Goal: Use online tool/utility

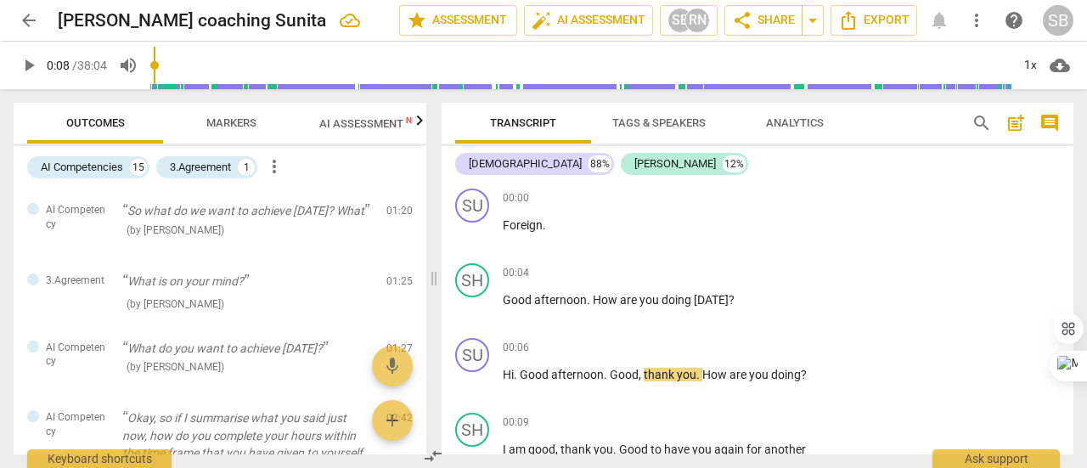
scroll to position [961, 0]
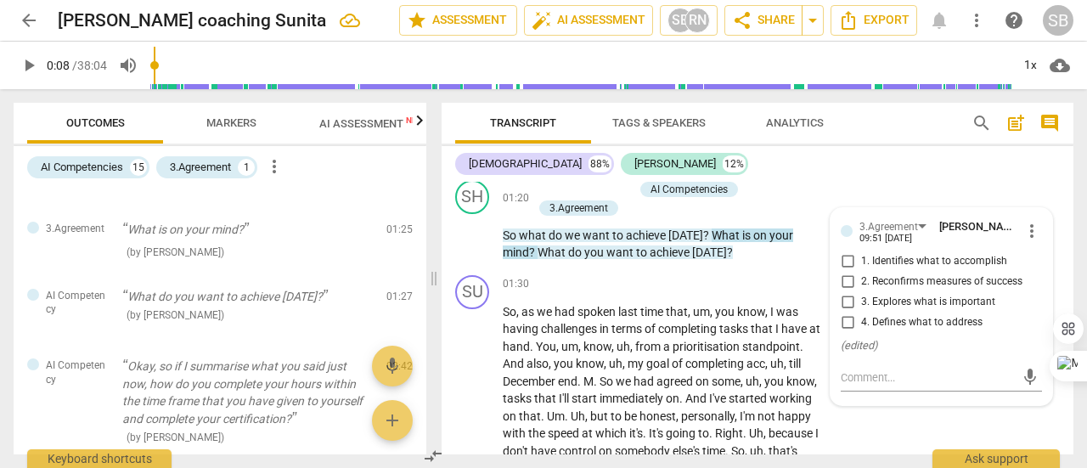
click at [229, 122] on span "Markers" at bounding box center [231, 122] width 50 height 13
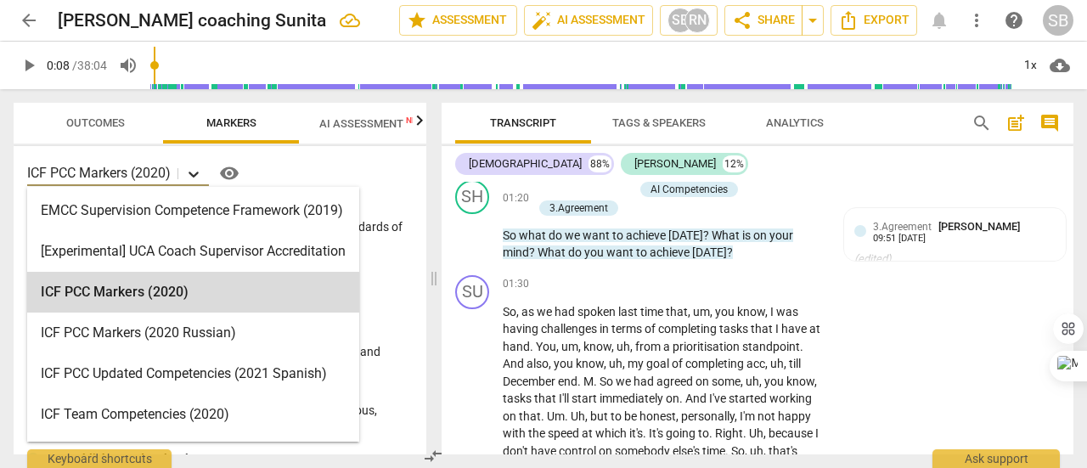
click at [195, 169] on icon at bounding box center [193, 174] width 17 height 17
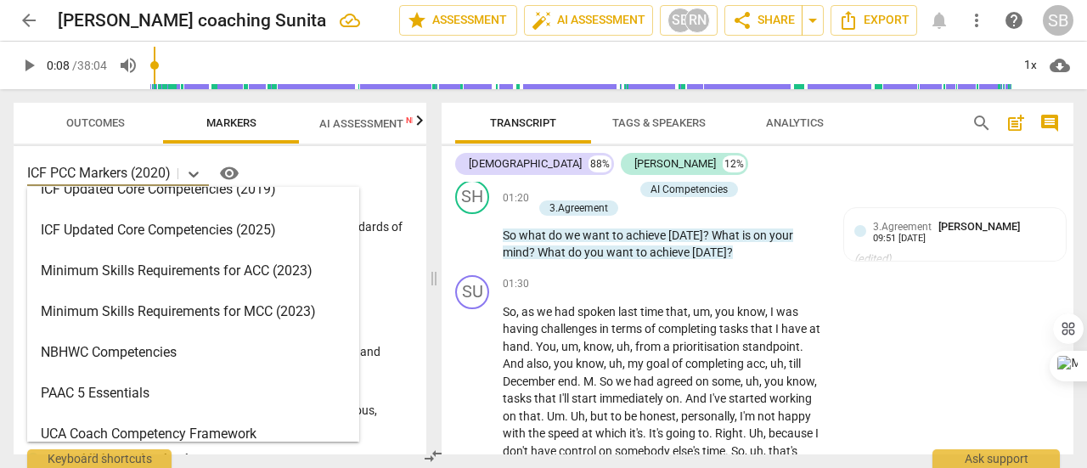
scroll to position [404, 0]
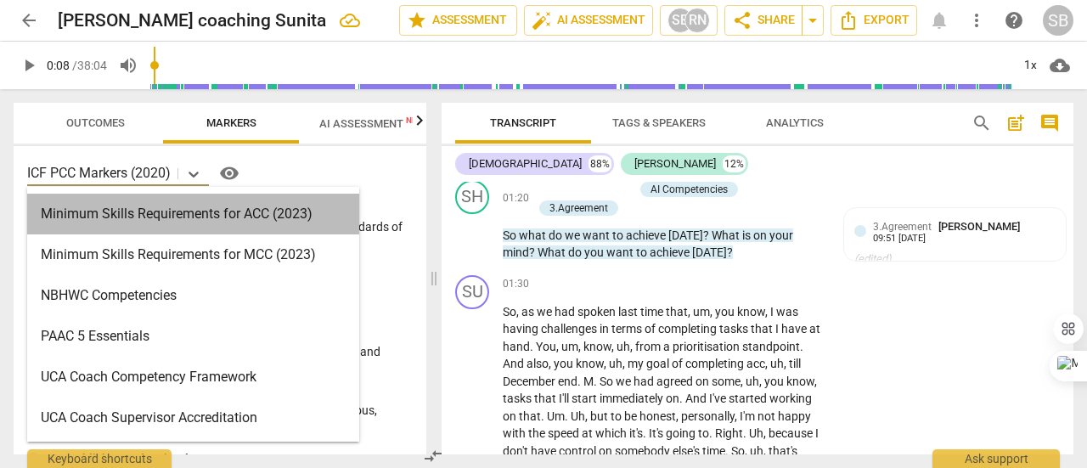
click at [230, 220] on div "Minimum Skills Requirements for ACC (2023)" at bounding box center [193, 214] width 332 height 41
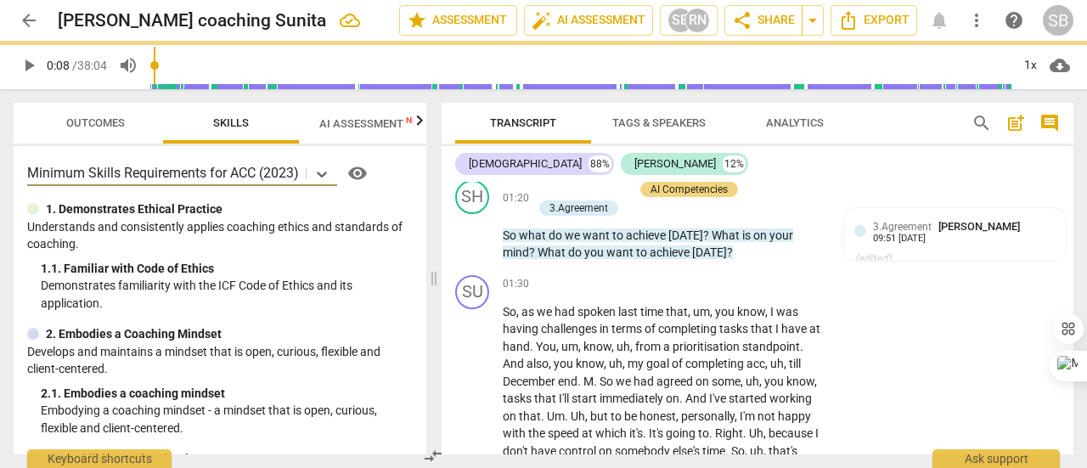
click at [345, 119] on span "AI Assessment New" at bounding box center [371, 123] width 105 height 13
type input "9"
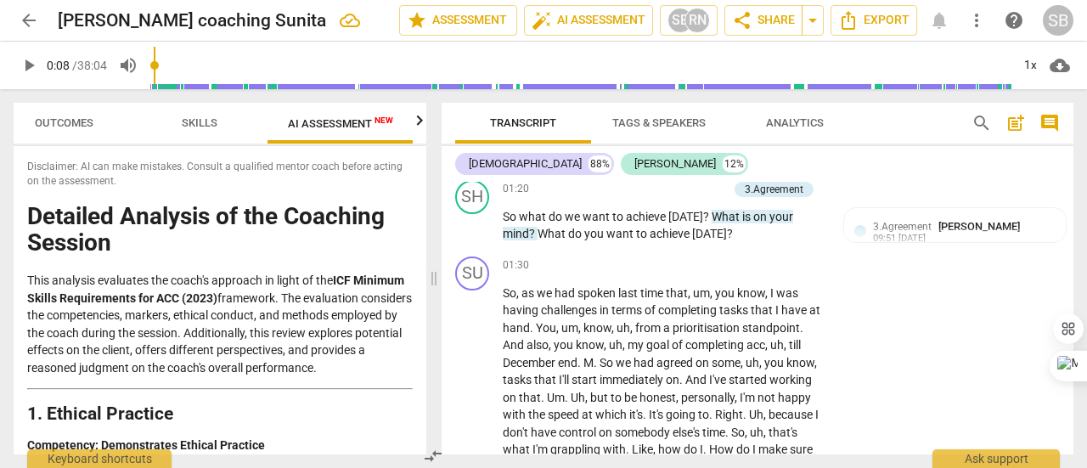
scroll to position [0, 31]
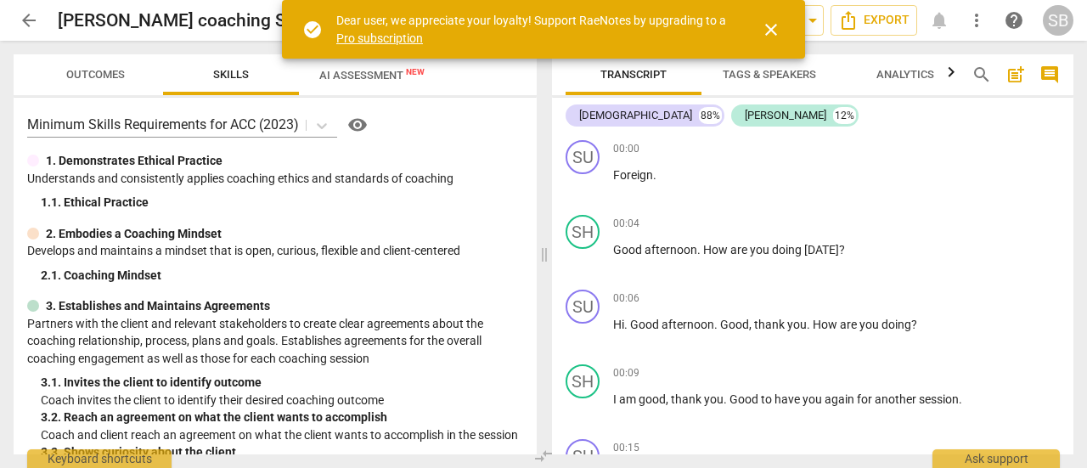
click at [768, 31] on span "close" at bounding box center [771, 30] width 20 height 20
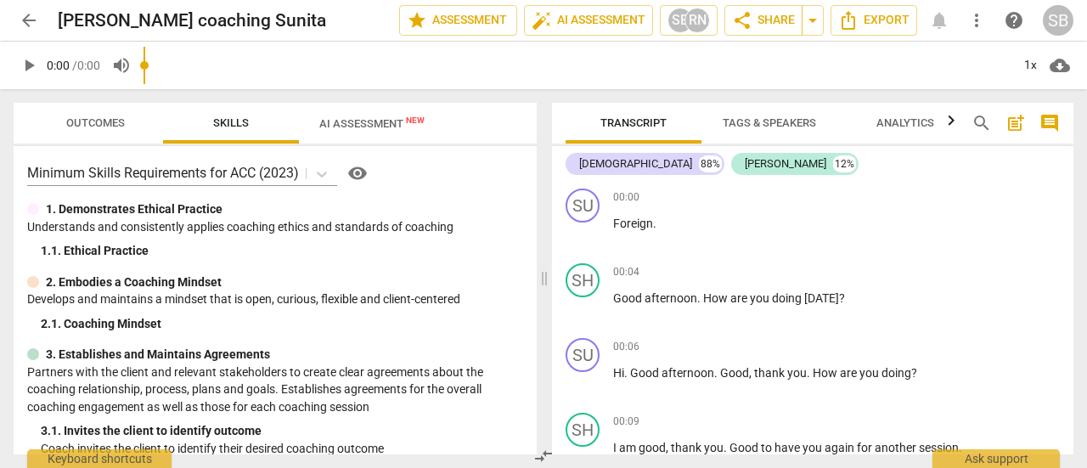
click at [361, 133] on span "AI Assessment New" at bounding box center [372, 122] width 146 height 25
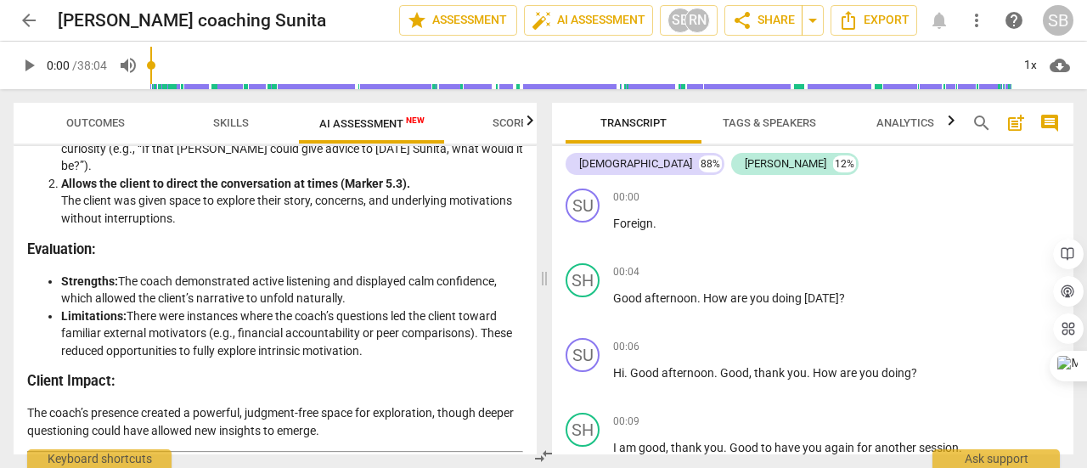
scroll to position [2548, 0]
